Goal: Complete application form

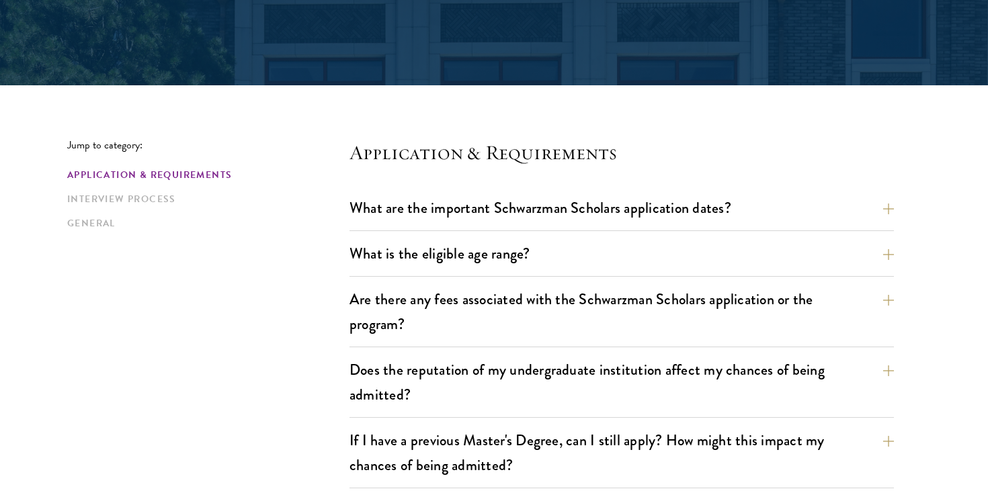
scroll to position [259, 0]
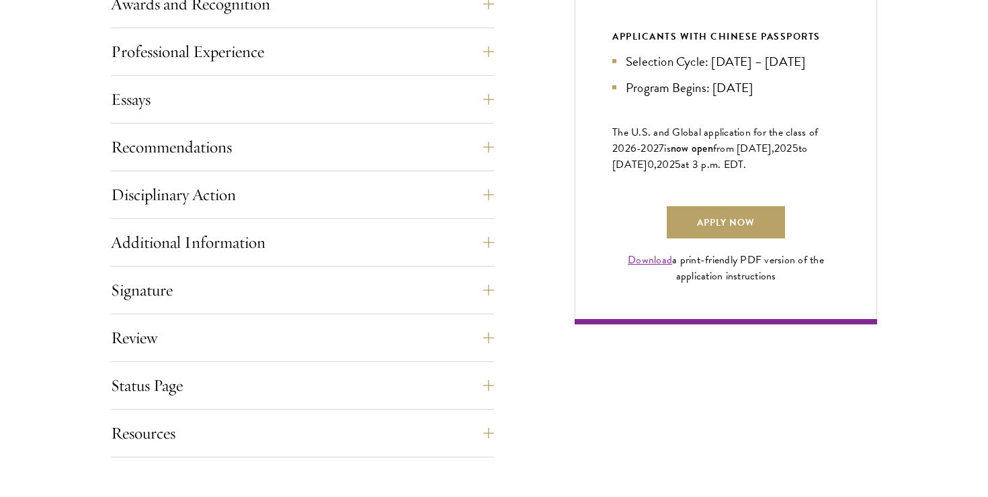
scroll to position [885, 0]
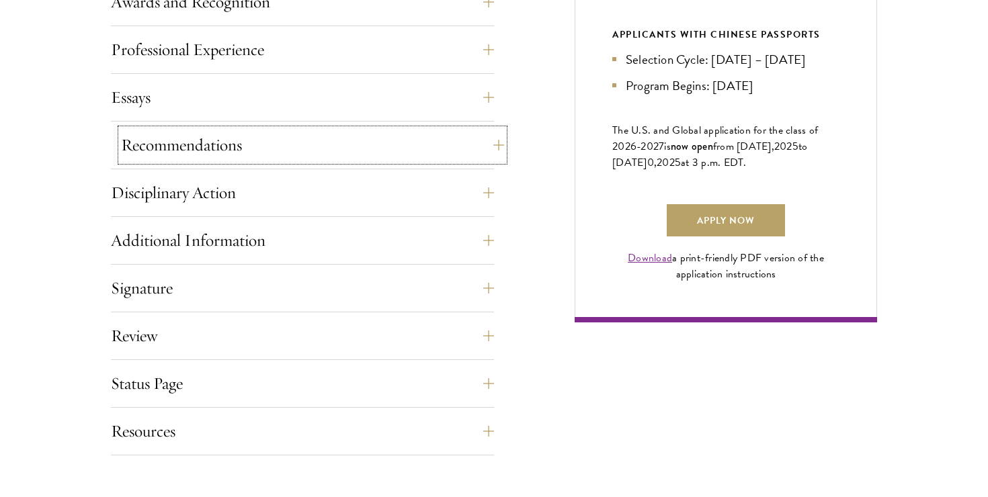
click at [252, 142] on button "Recommendations" at bounding box center [312, 145] width 383 height 32
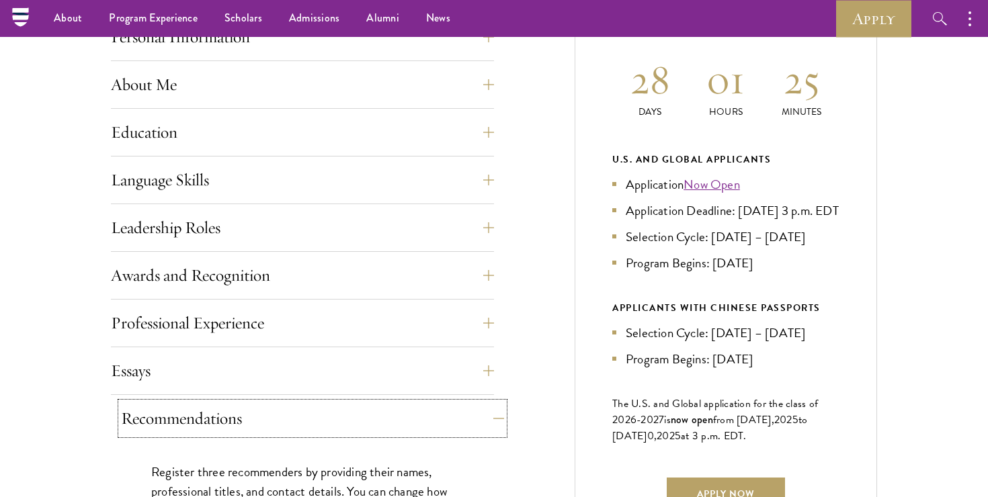
scroll to position [184, 0]
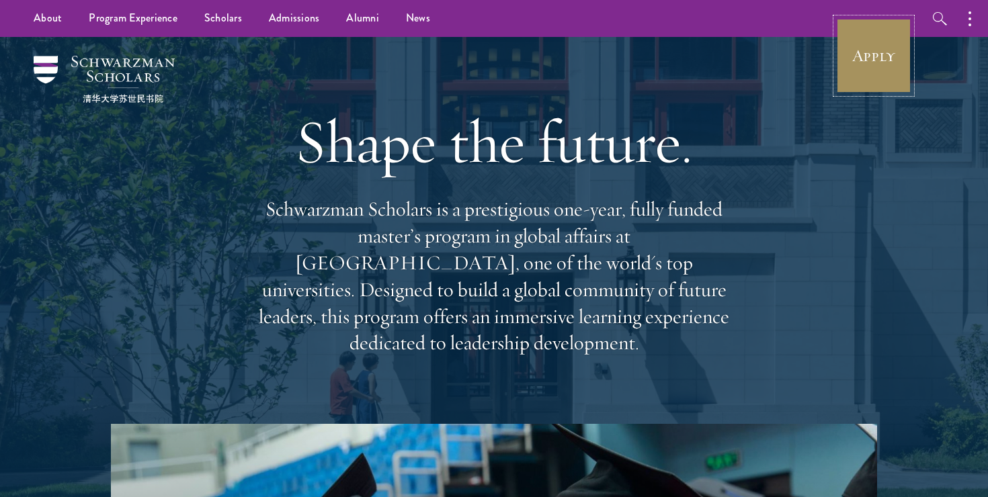
click at [892, 59] on link "Apply" at bounding box center [873, 55] width 75 height 75
click at [913, 43] on div "Shape the future. Schwarzman Scholars is a prestigious one-year, fully funded m…" at bounding box center [494, 230] width 854 height 387
click at [891, 43] on link "Apply" at bounding box center [873, 55] width 75 height 75
click at [852, 64] on link "Apply" at bounding box center [873, 55] width 75 height 75
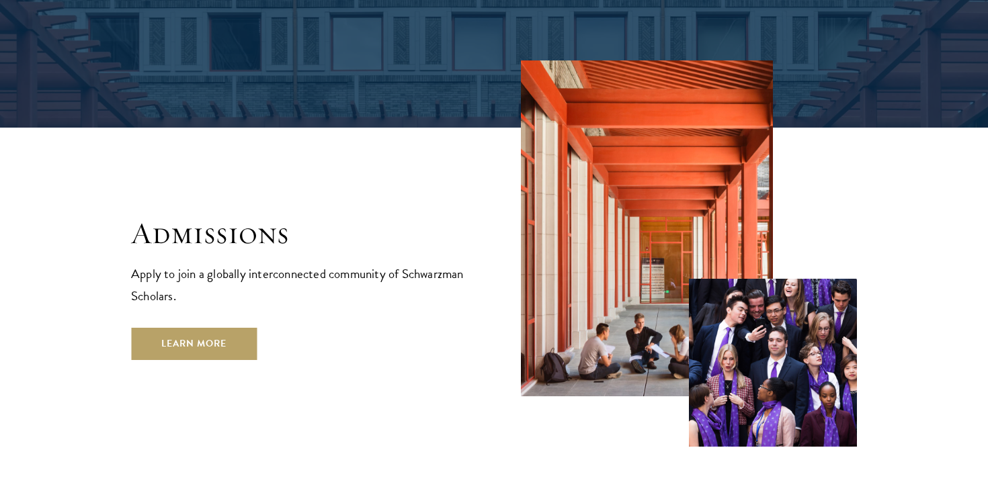
scroll to position [2149, 0]
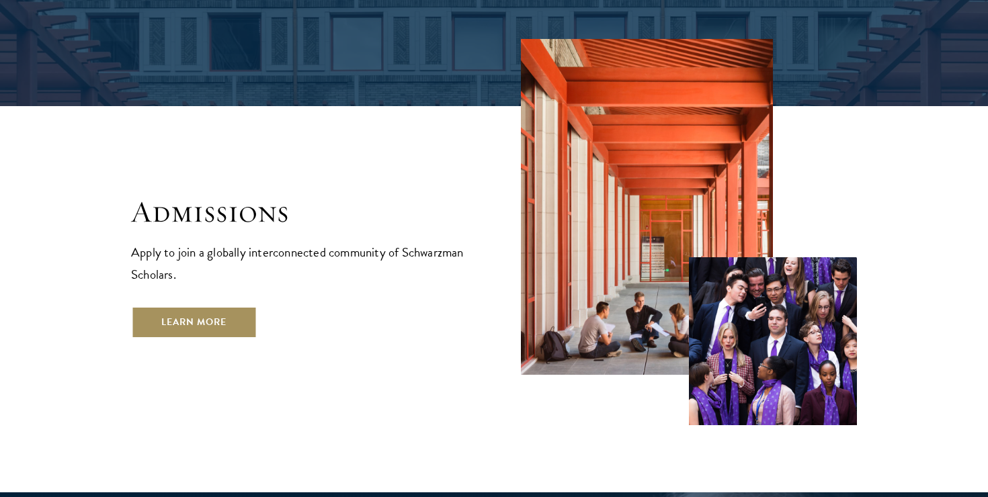
click at [205, 307] on link "Learn More" at bounding box center [194, 323] width 126 height 32
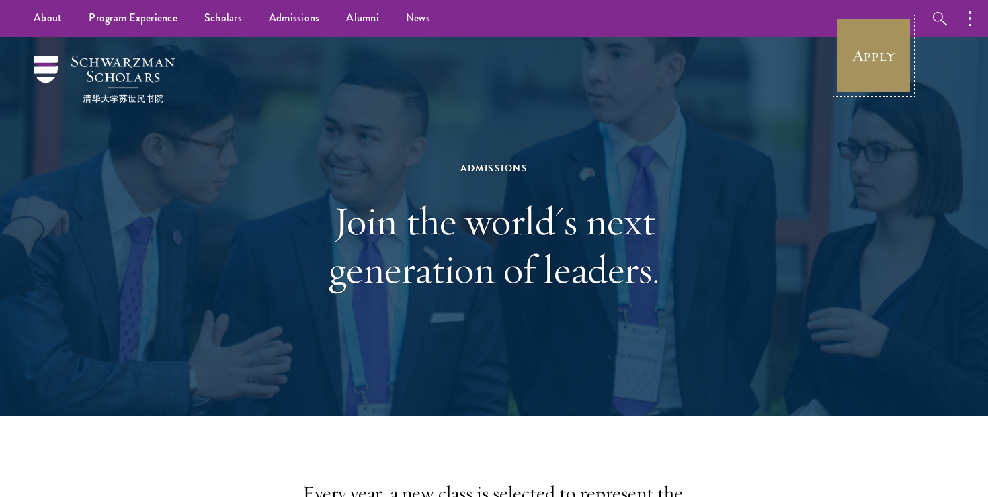
click at [864, 72] on link "Apply" at bounding box center [873, 55] width 75 height 75
